Goal: Task Accomplishment & Management: Complete application form

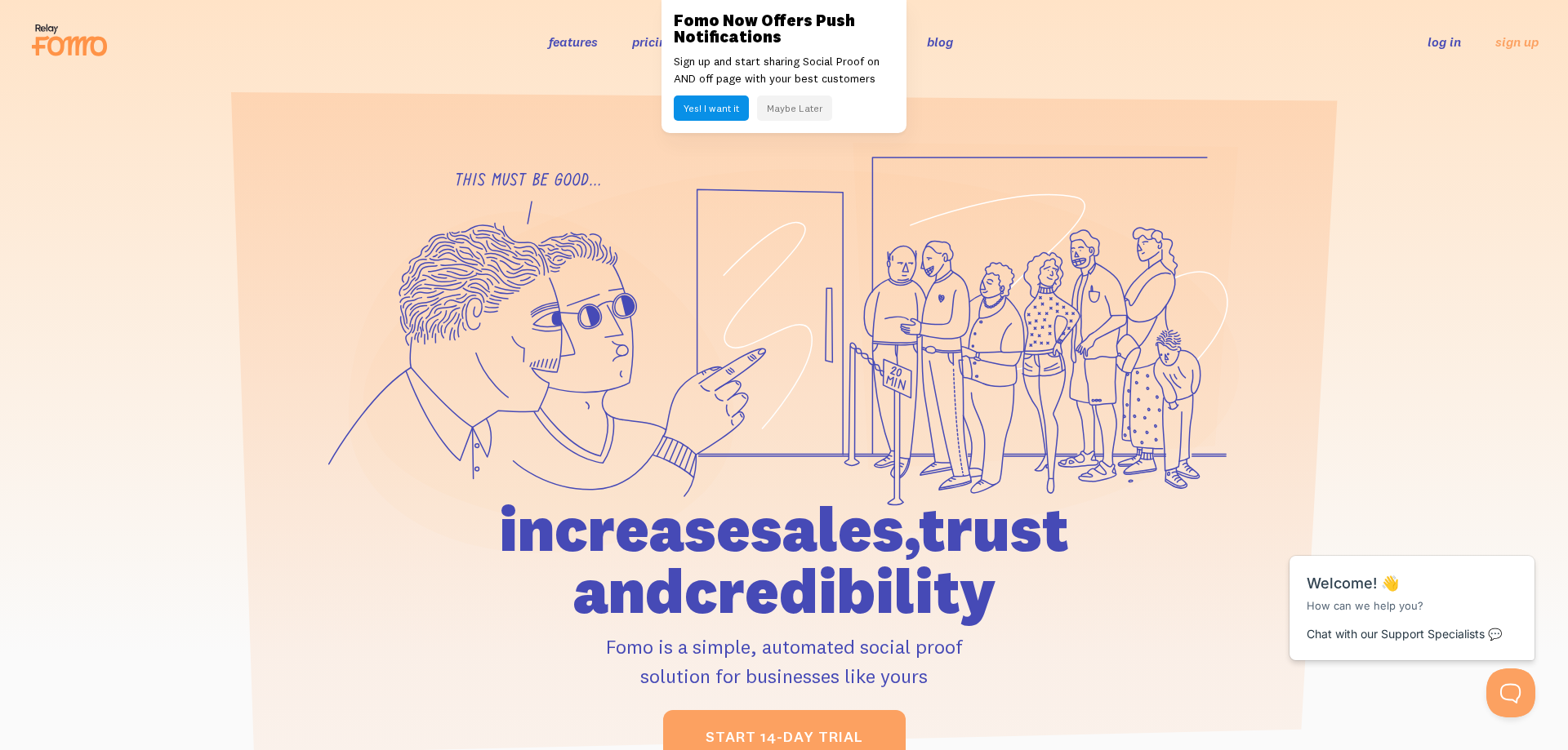
click at [770, 105] on button "Maybe Later" at bounding box center [794, 108] width 75 height 25
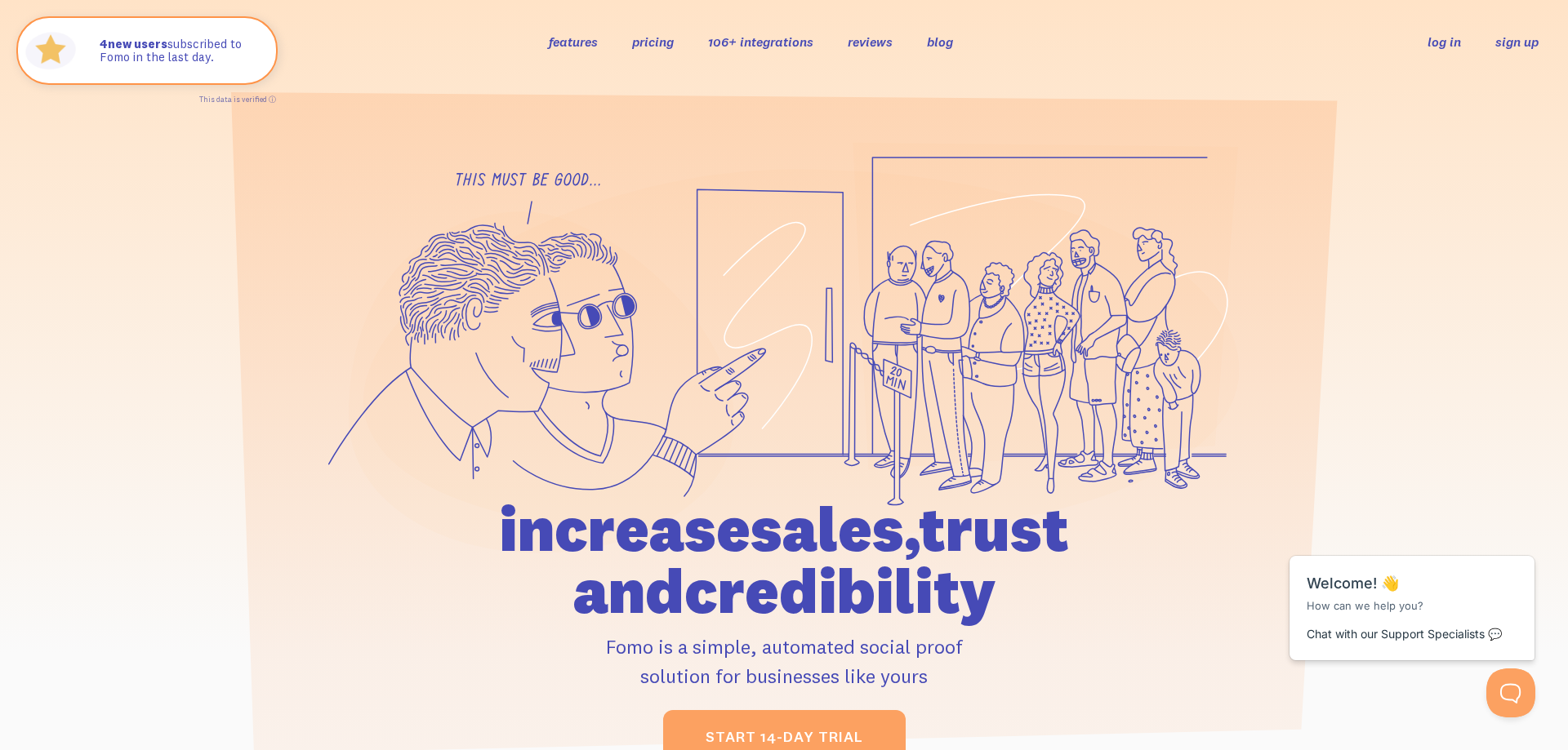
click at [1509, 36] on link "sign up" at bounding box center [1517, 42] width 43 height 18
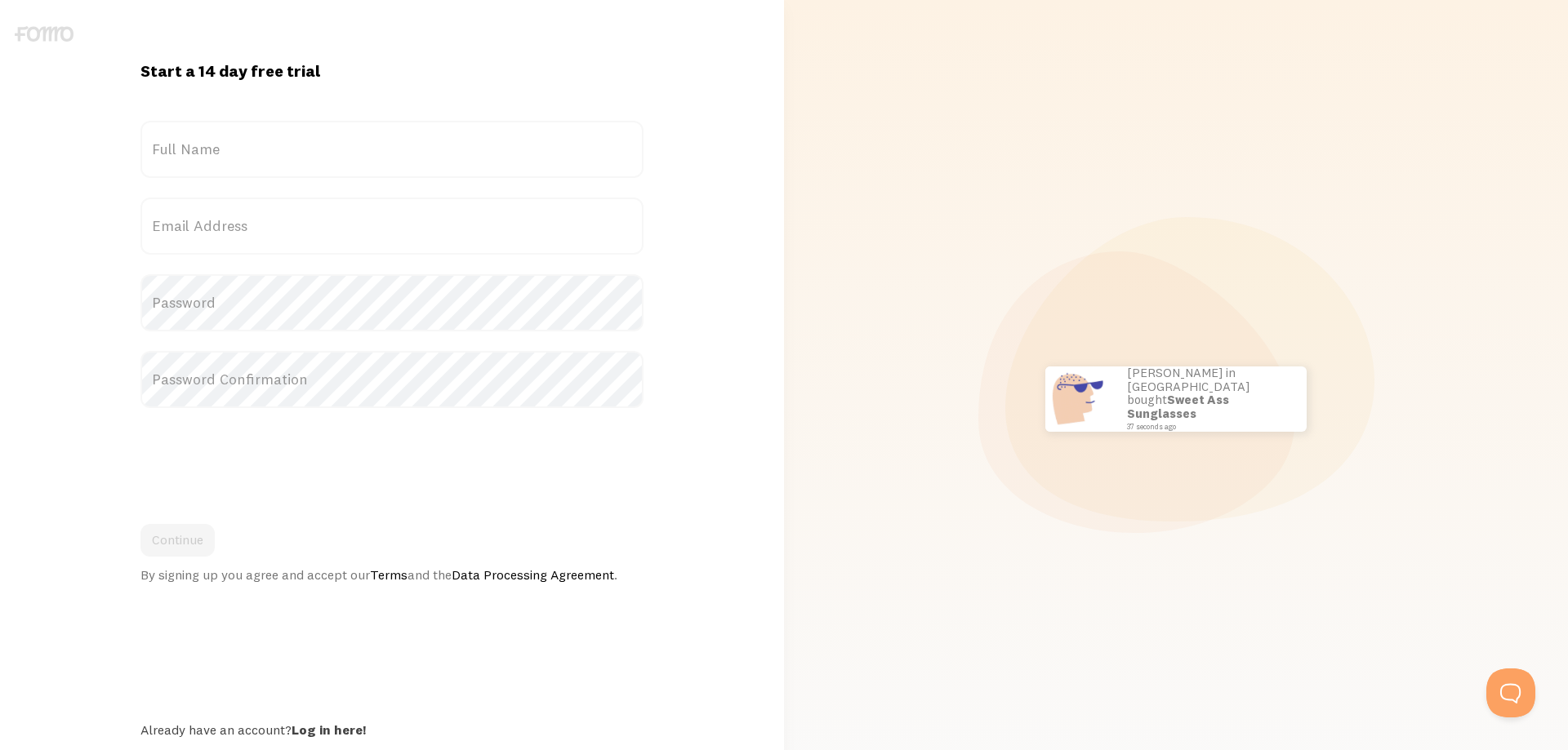
type input "Mr."
type input "Testerss Testerss"
type input "votrhckd@bugcrowdninja.com"
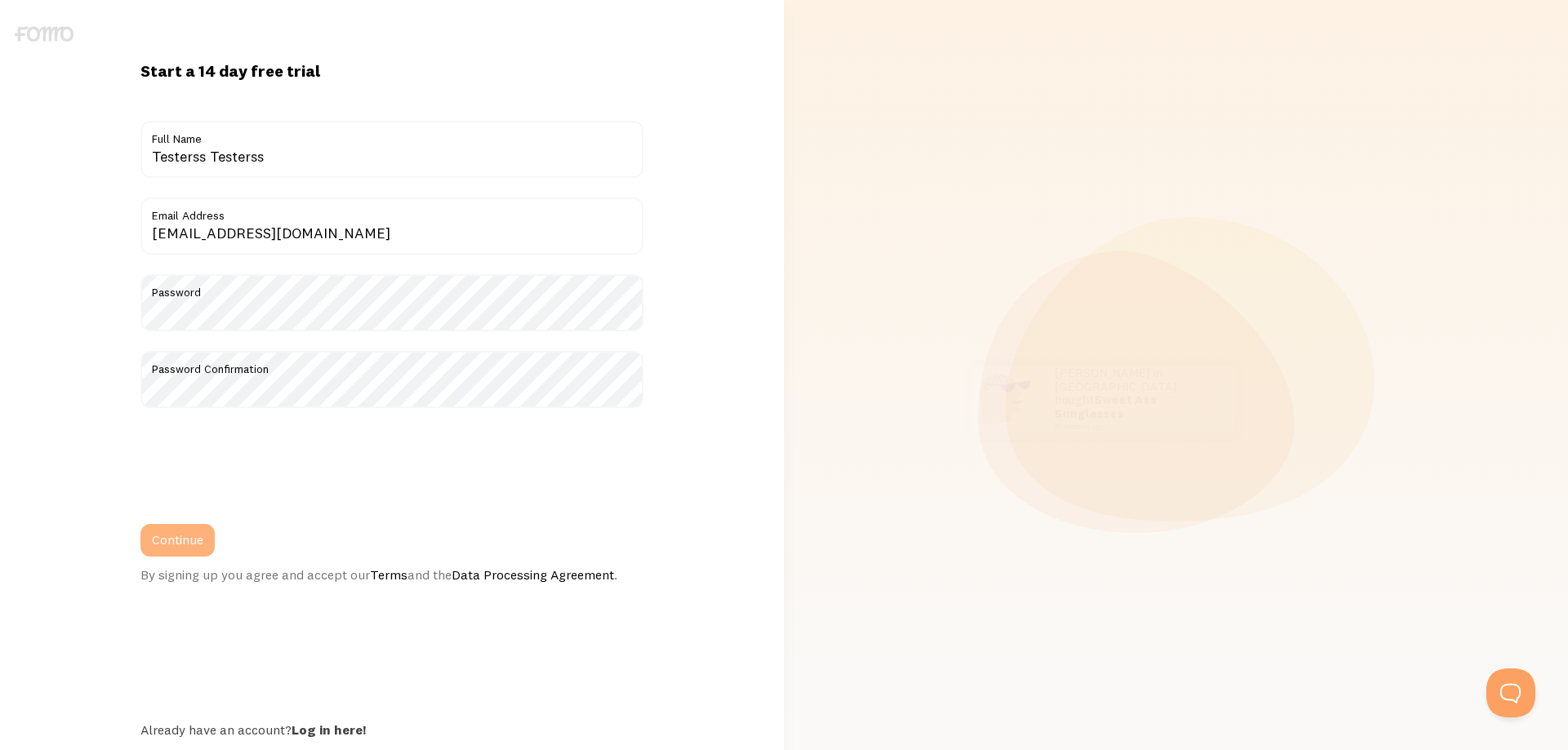
click at [185, 540] on button "Continue" at bounding box center [178, 540] width 74 height 32
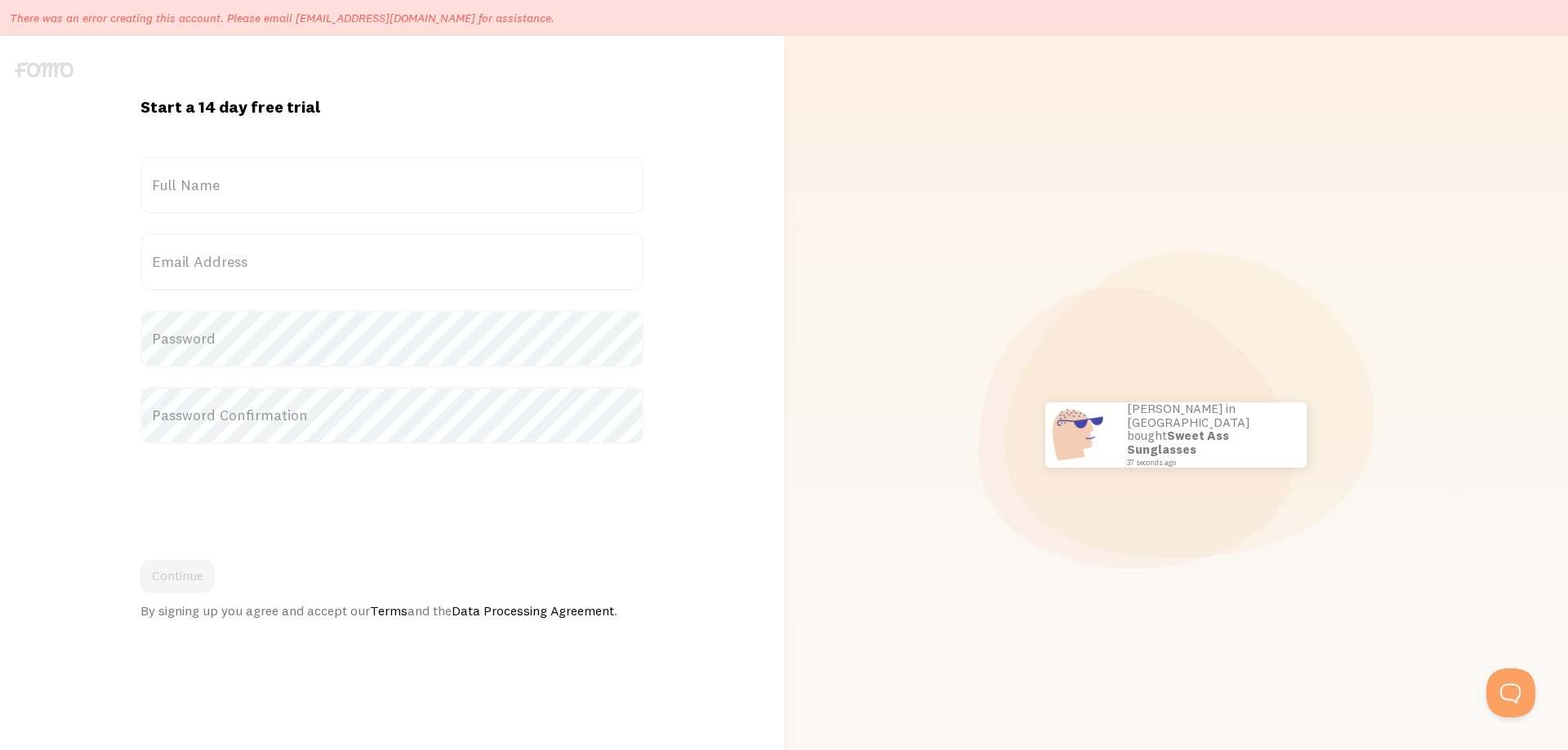
type input "Mr."
type input "Testerss Testerss"
type input "votrhckd@bugcrowdninja.com"
click at [183, 586] on button "Continue" at bounding box center [178, 576] width 74 height 32
